Goal: Information Seeking & Learning: Learn about a topic

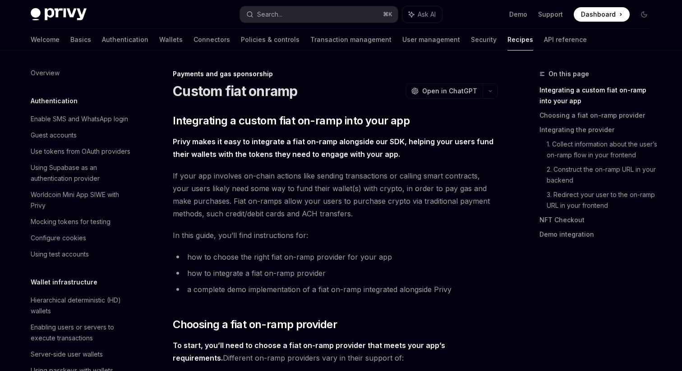
scroll to position [647, 0]
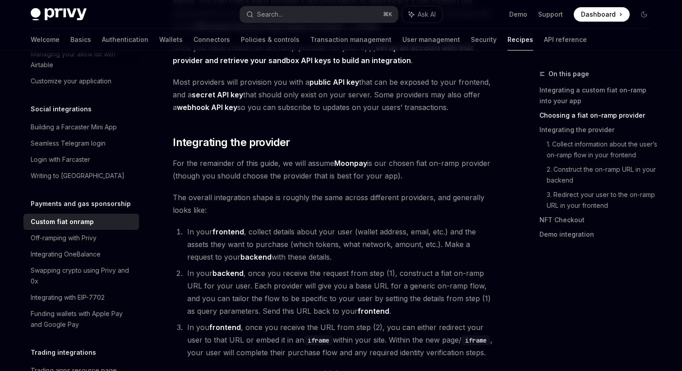
scroll to position [476, 0]
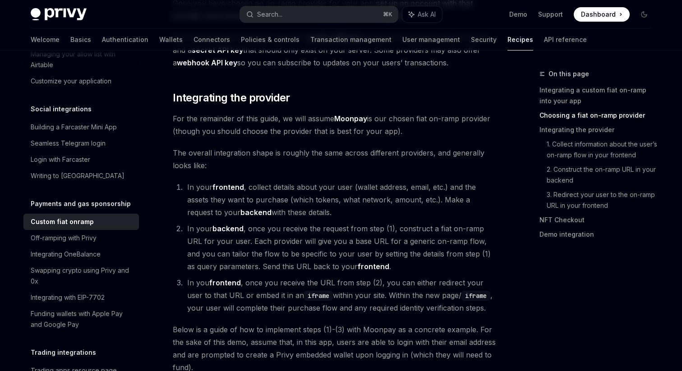
scroll to position [524, 0]
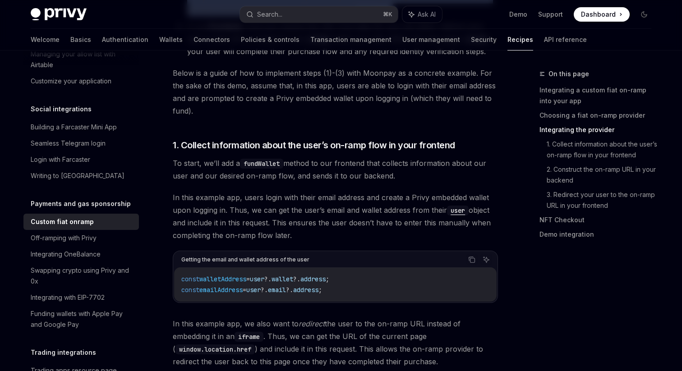
scroll to position [779, 0]
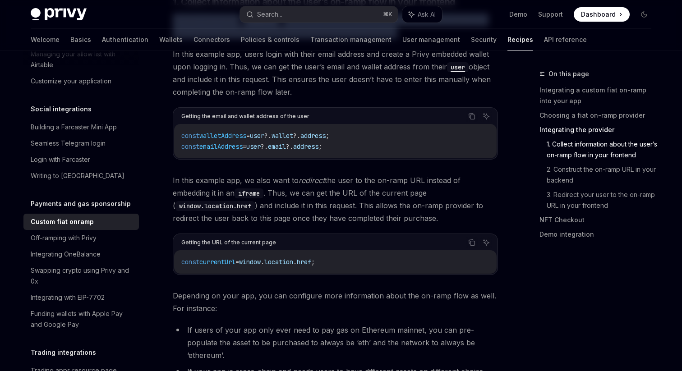
scroll to position [921, 0]
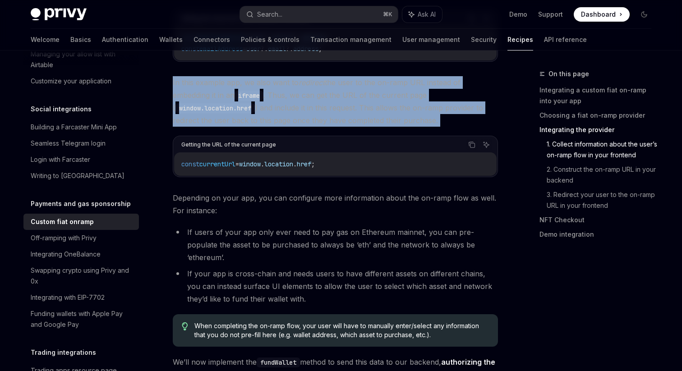
scroll to position [1056, 0]
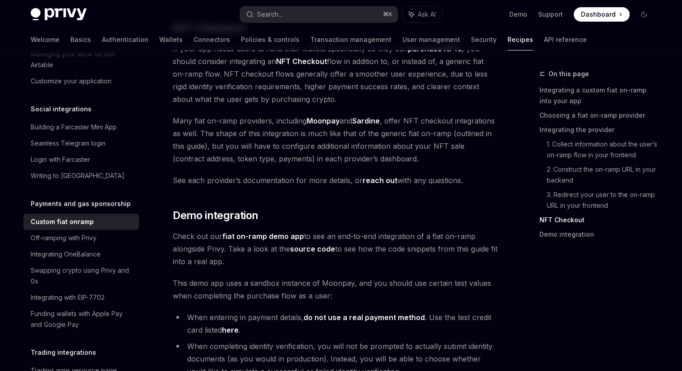
scroll to position [3214, 0]
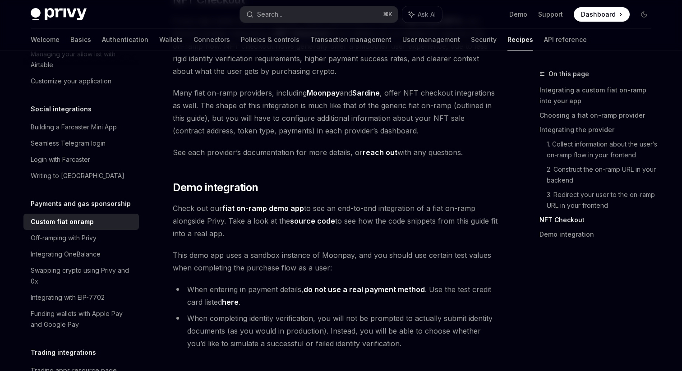
click at [300, 217] on link "source code" at bounding box center [312, 221] width 45 height 9
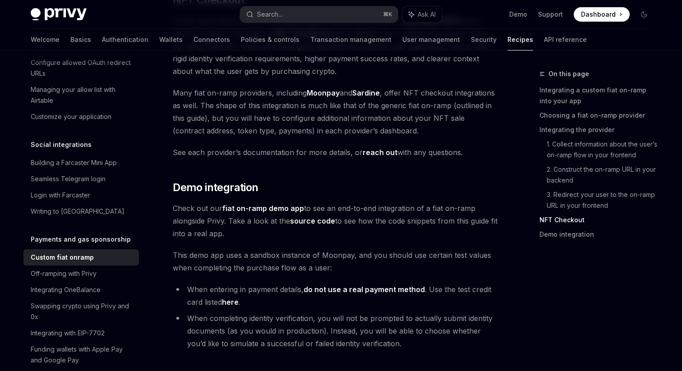
scroll to position [613, 0]
click at [83, 283] on div "Integrating OneBalance" at bounding box center [66, 288] width 70 height 11
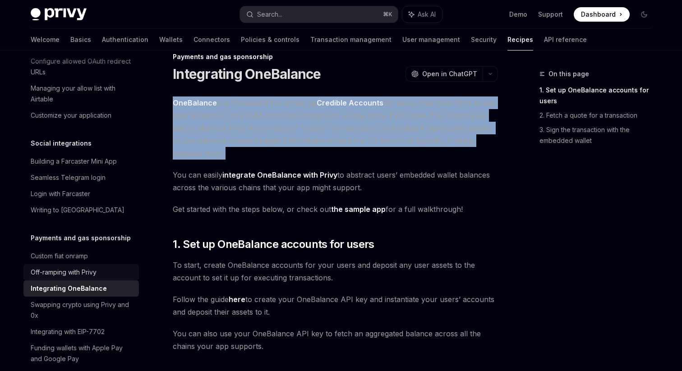
click at [76, 264] on link "Off-ramping with Privy" at bounding box center [81, 272] width 116 height 16
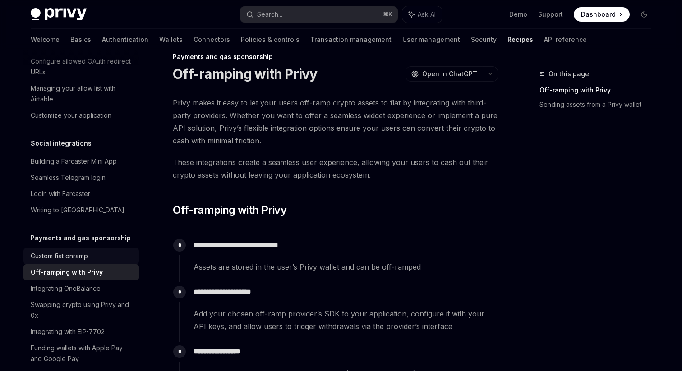
click at [72, 251] on div "Custom fiat onramp" at bounding box center [59, 256] width 57 height 11
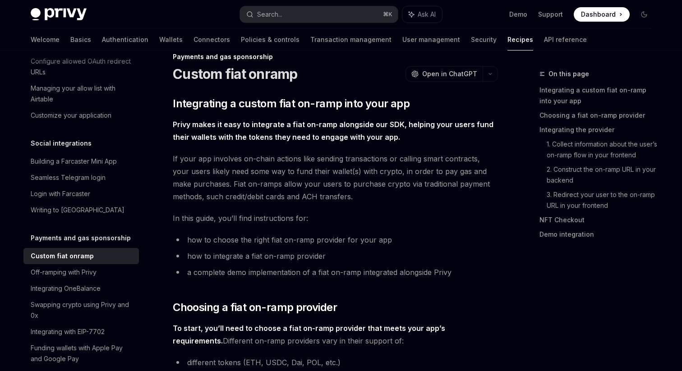
type textarea "*"
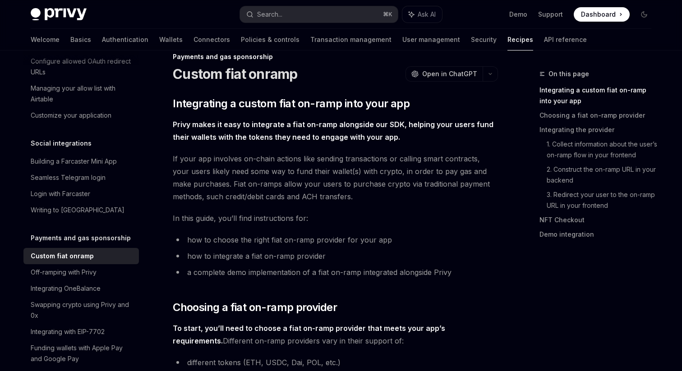
scroll to position [96, 0]
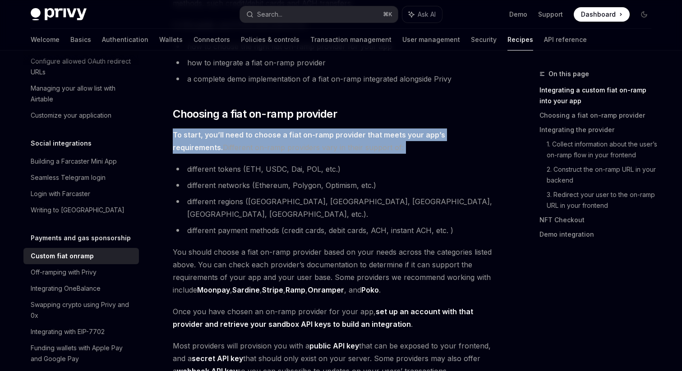
scroll to position [211, 0]
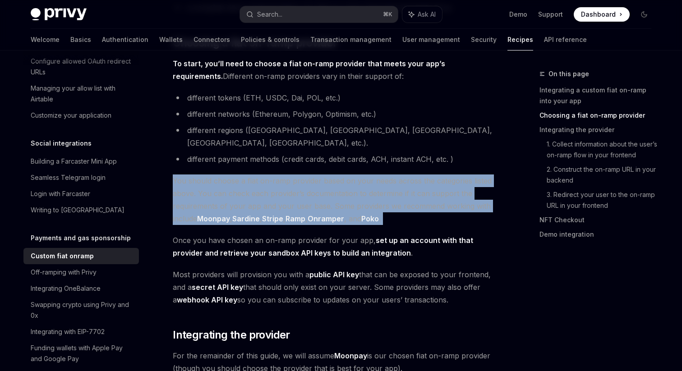
scroll to position [286, 0]
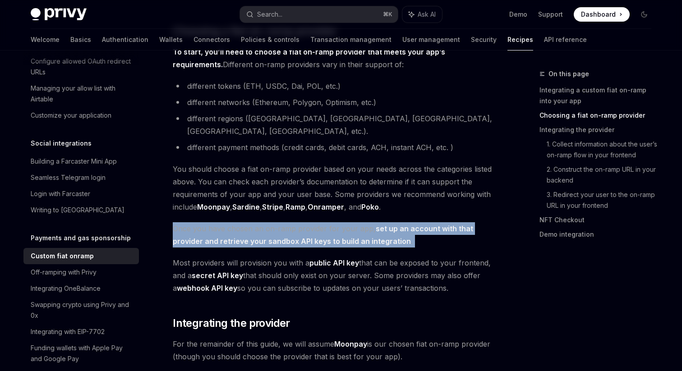
scroll to position [296, 0]
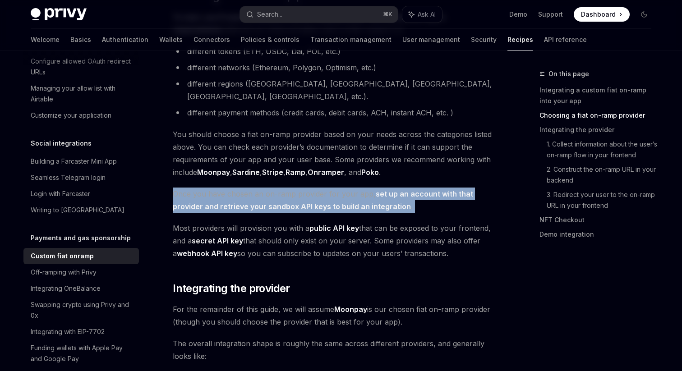
scroll to position [331, 0]
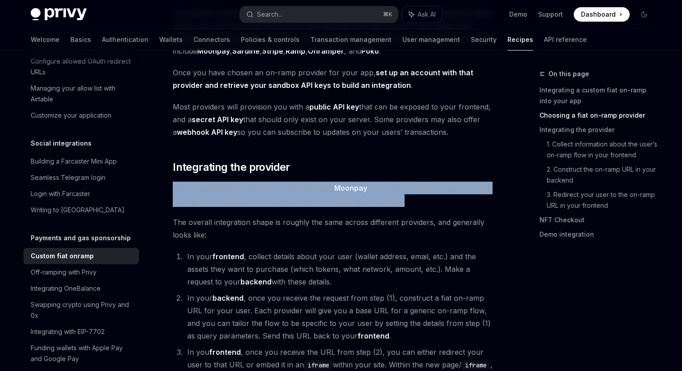
scroll to position [452, 0]
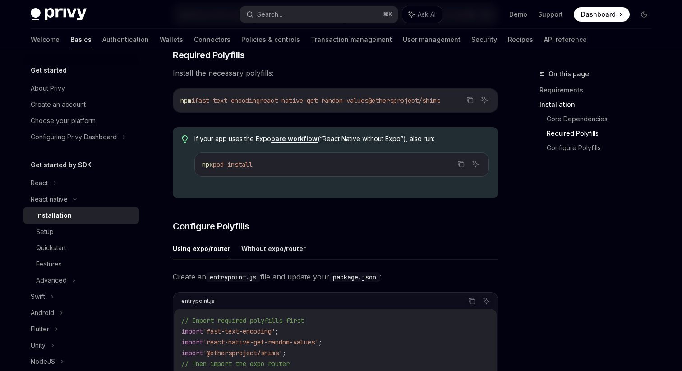
scroll to position [233, 0]
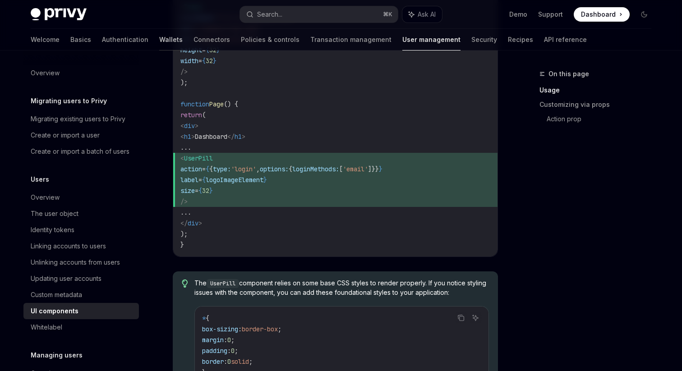
click at [159, 42] on link "Wallets" at bounding box center [170, 40] width 23 height 22
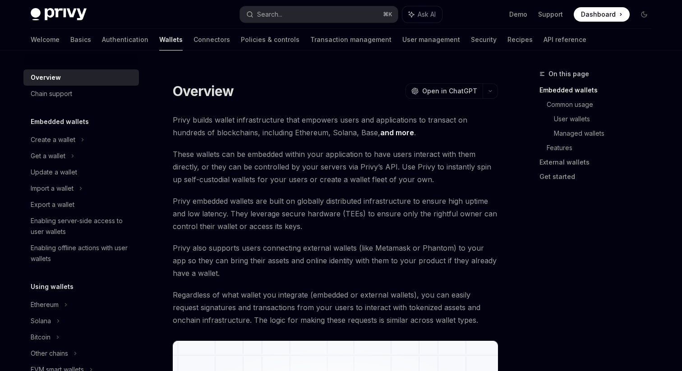
click at [70, 9] on img at bounding box center [59, 14] width 56 height 13
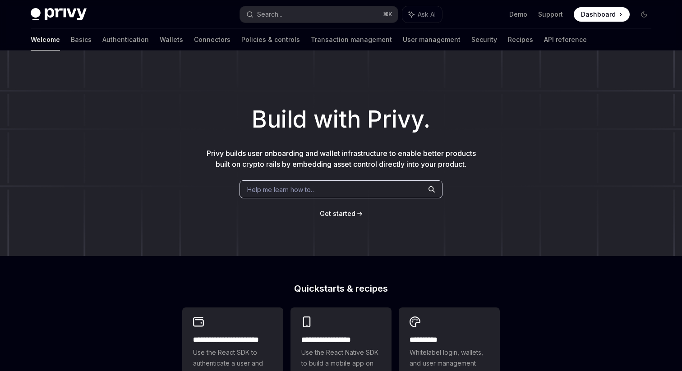
type textarea "*"
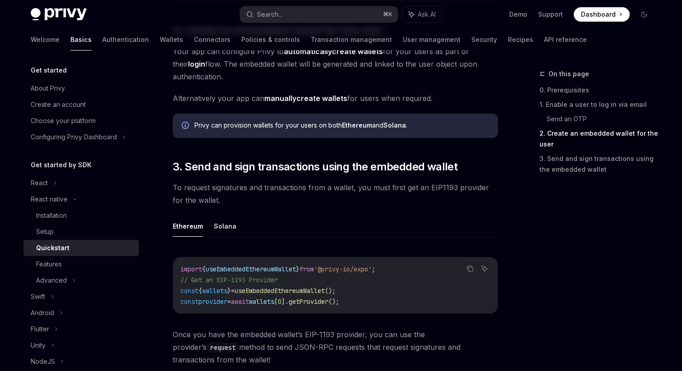
scroll to position [958, 0]
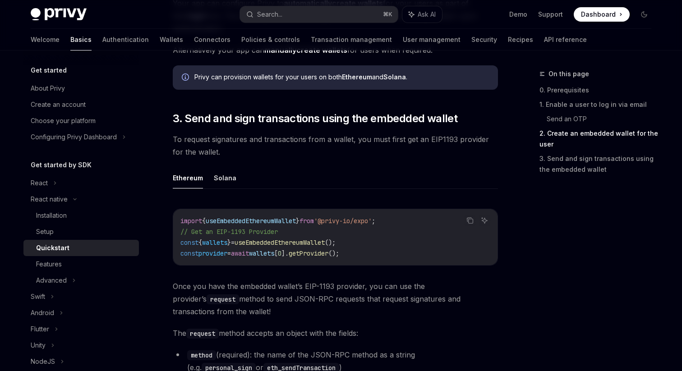
click at [273, 146] on span "To request signatures and transactions from a wallet, you must first get an EIP…" at bounding box center [335, 145] width 325 height 25
